Goal: Complete application form

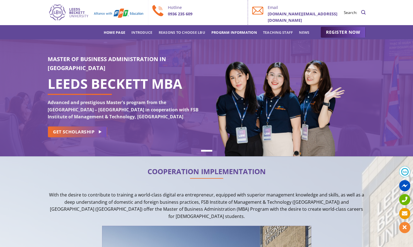
click at [225, 32] on link "Program Information" at bounding box center [233, 32] width 45 height 10
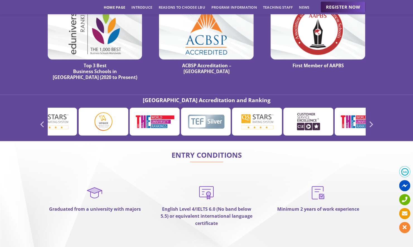
scroll to position [3167, 0]
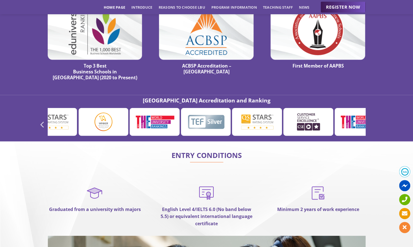
click at [370, 122] on icon "Next" at bounding box center [371, 125] width 4 height 6
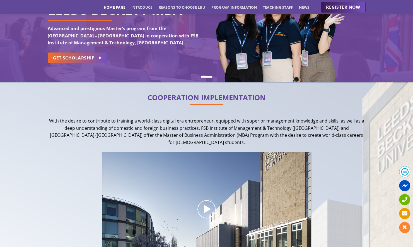
scroll to position [0, 0]
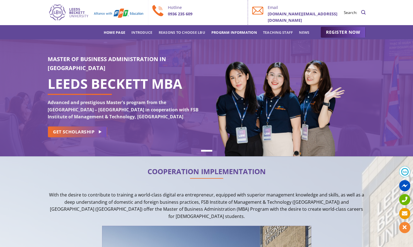
click at [235, 34] on link "Program Information" at bounding box center [233, 32] width 45 height 10
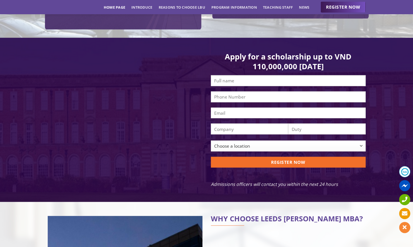
scroll to position [535, 0]
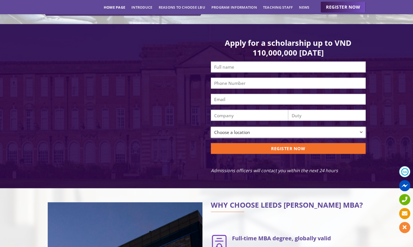
click at [251, 127] on select "Choose a location [GEOGRAPHIC_DATA] [GEOGRAPHIC_DATA] [GEOGRAPHIC_DATA] Danang …" at bounding box center [288, 132] width 155 height 11
select select "[GEOGRAPHIC_DATA]"
click at [211, 135] on select "Choose a location [GEOGRAPHIC_DATA] [GEOGRAPHIC_DATA] [GEOGRAPHIC_DATA] Danang …" at bounding box center [288, 132] width 155 height 11
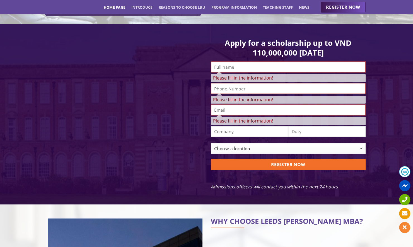
click at [250, 170] on p "ĐĂNG KÝ NGAY" at bounding box center [288, 171] width 155 height 24
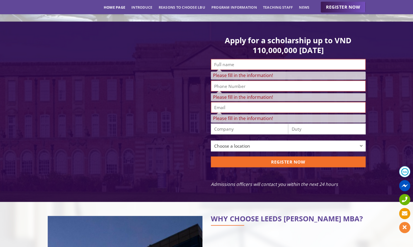
scroll to position [531, 0]
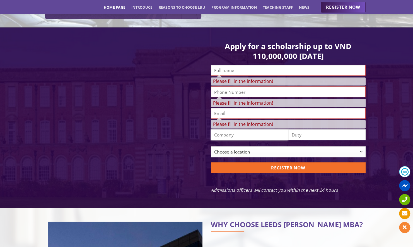
click at [251, 129] on input "Contact form" at bounding box center [249, 134] width 77 height 11
click at [300, 130] on input "Contact form" at bounding box center [326, 134] width 77 height 11
click at [220, 48] on h1 "Apply for a scholarship up to VND 110,000,000 [DATE]" at bounding box center [288, 51] width 155 height 20
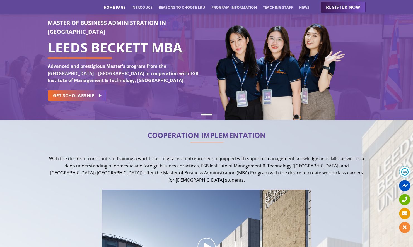
scroll to position [23, 0]
